Goal: Transaction & Acquisition: Obtain resource

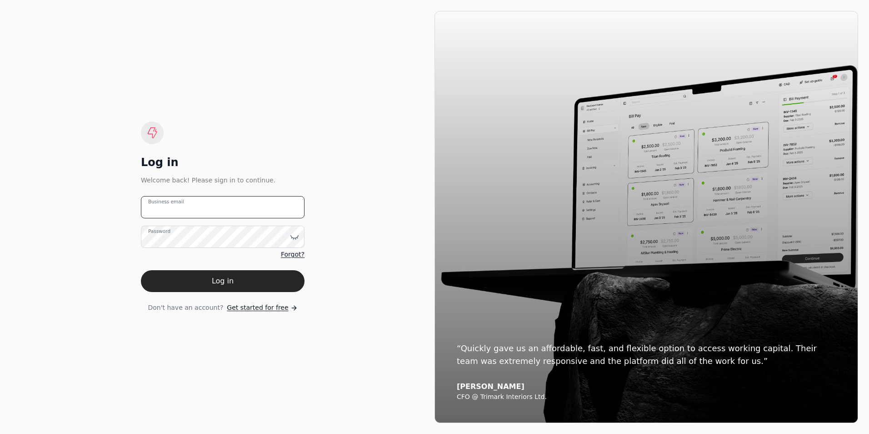
type email "[EMAIL_ADDRESS][DOMAIN_NAME]"
click at [229, 207] on email "[EMAIL_ADDRESS][DOMAIN_NAME]" at bounding box center [223, 207] width 164 height 22
click at [130, 273] on div "Log in Welcome back! Please sign in to continue. [EMAIL_ADDRESS][DOMAIN_NAME] B…" at bounding box center [223, 217] width 424 height 412
click at [168, 282] on button "Log in" at bounding box center [223, 281] width 164 height 22
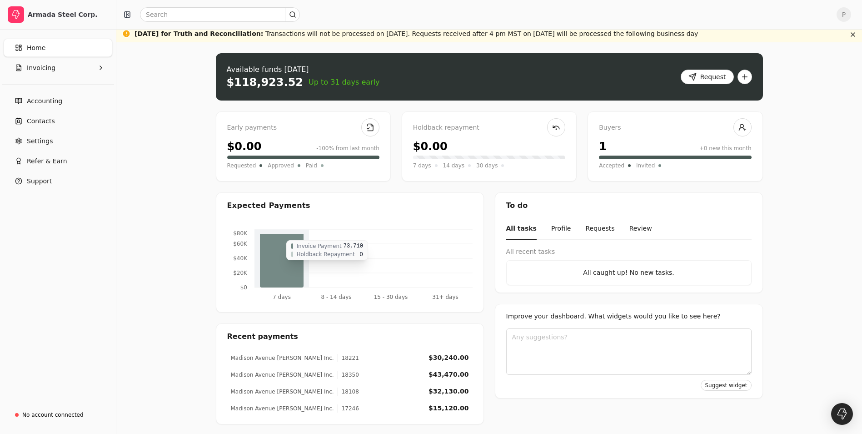
scroll to position [5, 0]
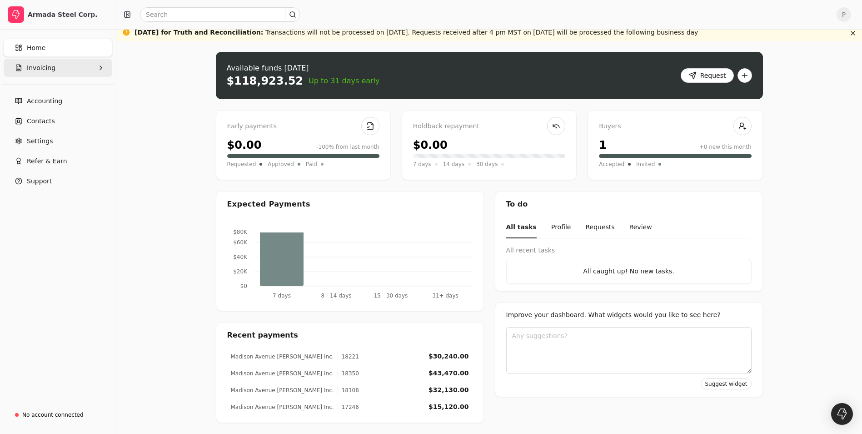
click at [82, 65] on button "Invoicing" at bounding box center [58, 68] width 109 height 18
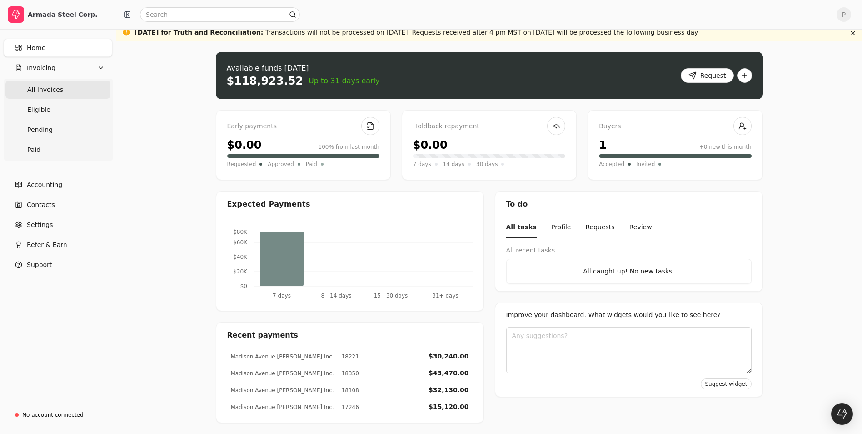
click at [57, 91] on span "All Invoices" at bounding box center [45, 90] width 36 height 10
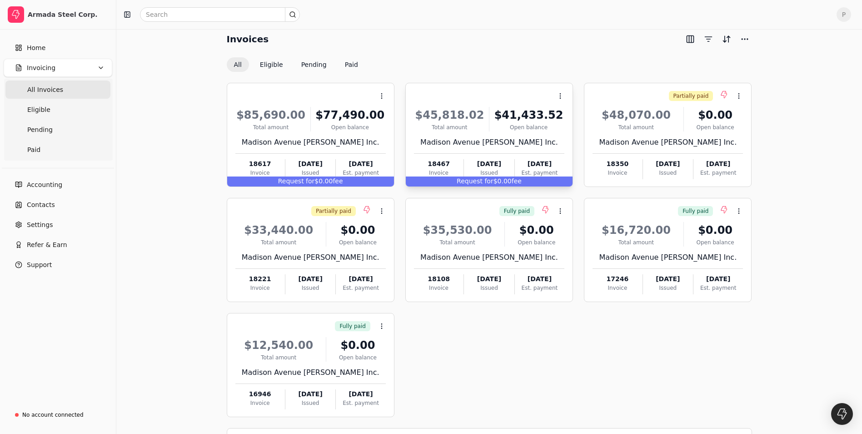
scroll to position [38, 0]
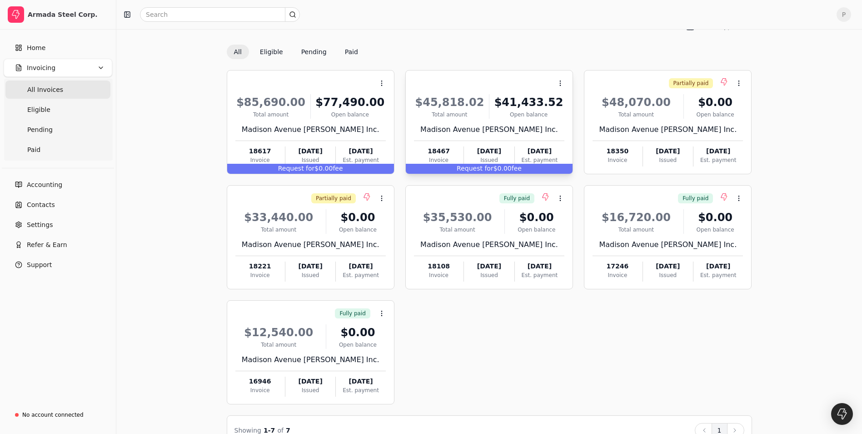
click at [515, 99] on div "$41,433.52" at bounding box center [528, 102] width 71 height 16
click at [569, 103] on li "Open" at bounding box center [604, 105] width 112 height 17
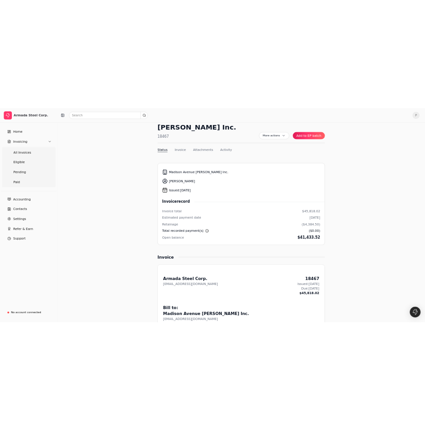
scroll to position [38, 0]
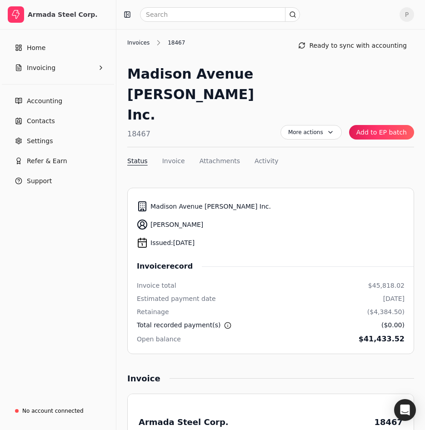
click at [142, 42] on div "Invoices" at bounding box center [140, 43] width 27 height 8
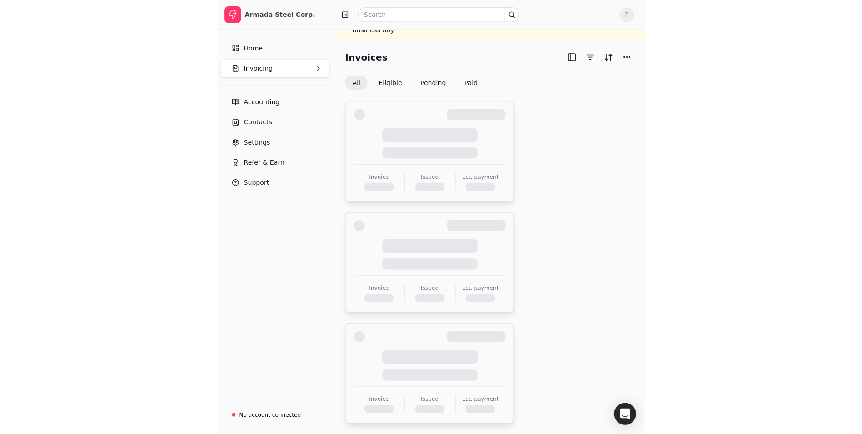
scroll to position [38, 0]
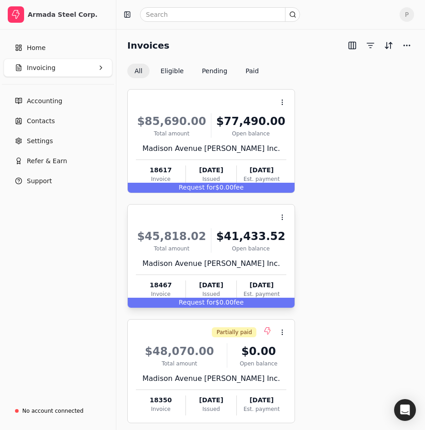
click at [212, 302] on span "Request for" at bounding box center [197, 302] width 37 height 7
click at [211, 305] on span "Request for" at bounding box center [197, 302] width 37 height 7
click at [220, 302] on div "Request for $0.00 fee" at bounding box center [211, 303] width 167 height 10
click at [293, 236] on span "Open" at bounding box center [296, 240] width 17 height 10
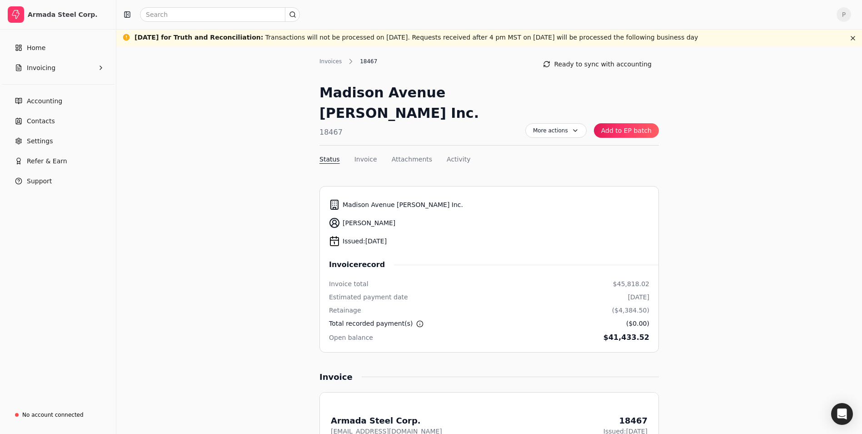
click at [851, 13] on span "P" at bounding box center [844, 14] width 15 height 15
click at [89, 70] on button "Invoicing" at bounding box center [58, 68] width 109 height 18
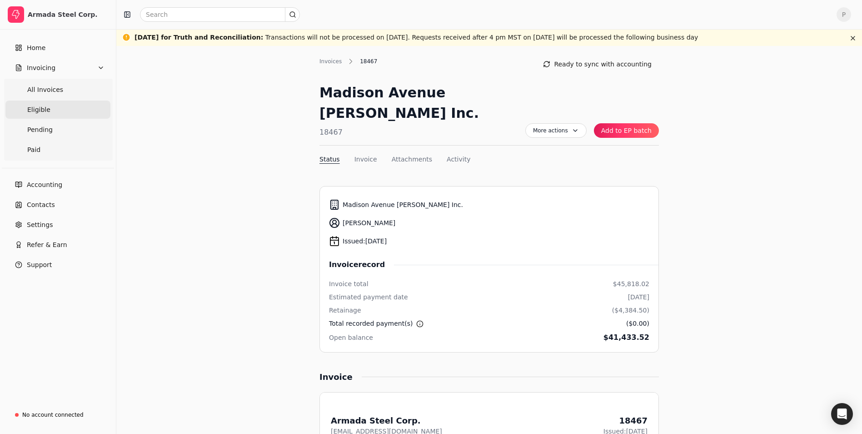
click at [50, 113] on link "Eligible" at bounding box center [57, 109] width 105 height 18
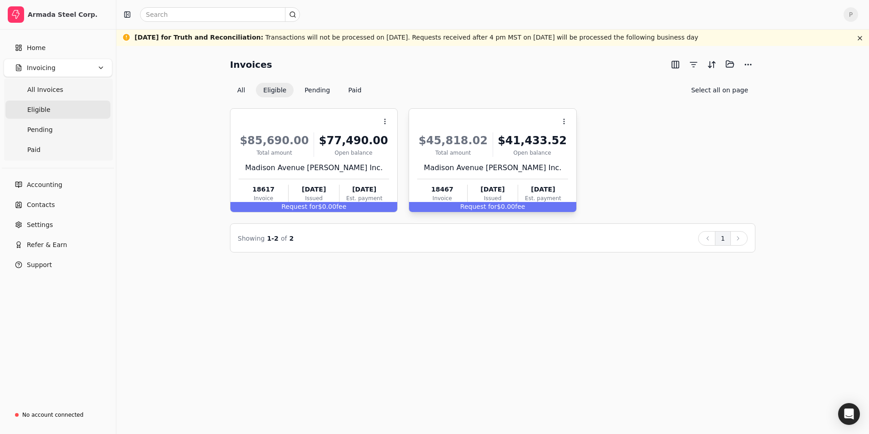
click at [481, 207] on span "Request for" at bounding box center [478, 206] width 37 height 7
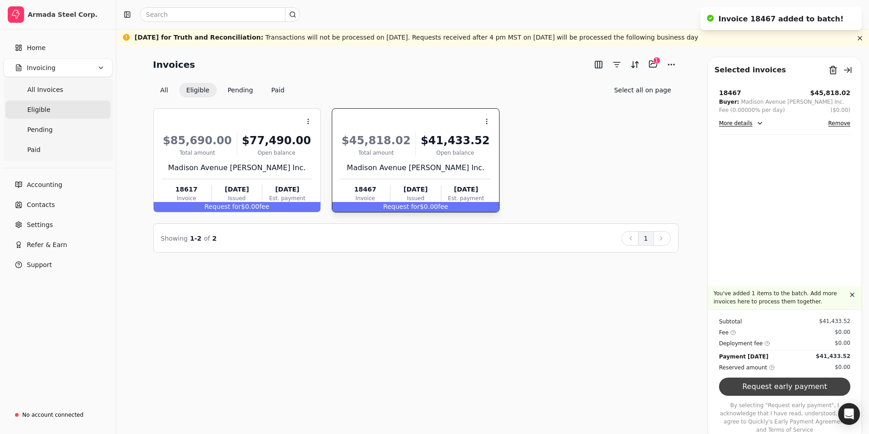
click at [753, 395] on button "Request early payment" at bounding box center [784, 386] width 131 height 18
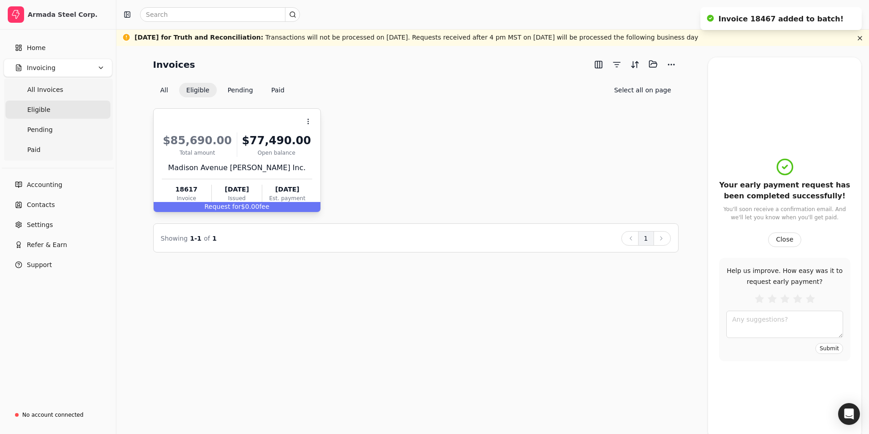
click at [259, 206] on span "fee" at bounding box center [264, 206] width 10 height 7
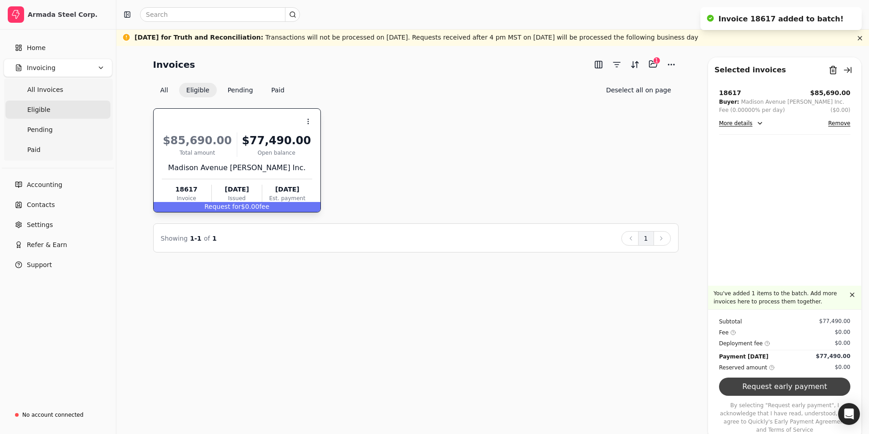
click at [789, 395] on button "Request early payment" at bounding box center [784, 386] width 131 height 18
drag, startPoint x: 452, startPoint y: 161, endPoint x: 475, endPoint y: 155, distance: 23.9
click at [453, 161] on div "Context Menu Button $85,690.00 Total amount $77,490.00 Open balance Madison Ave…" at bounding box center [415, 160] width 525 height 104
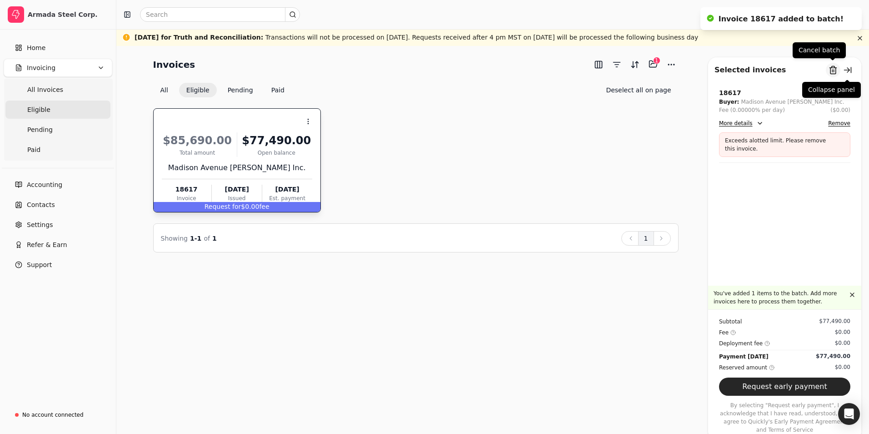
click at [836, 71] on button "Remove from batch" at bounding box center [833, 70] width 15 height 15
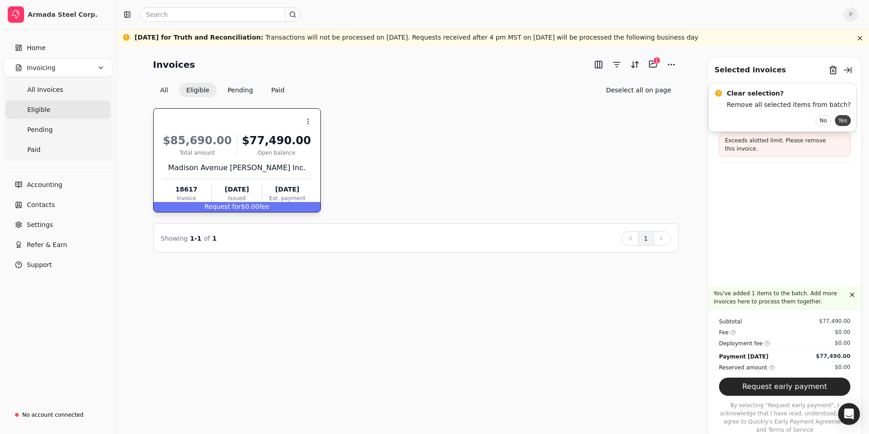
click at [835, 121] on button "Yes" at bounding box center [843, 120] width 16 height 11
